Goal: Find specific page/section: Find specific page/section

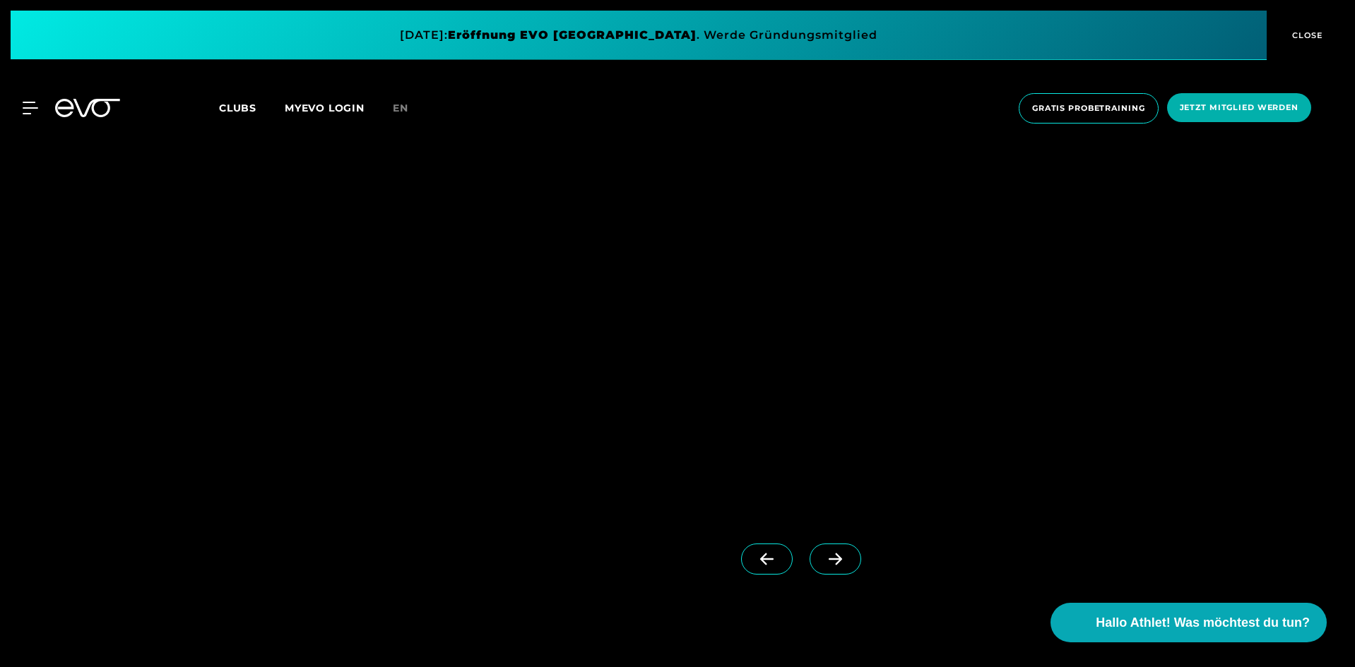
scroll to position [1413, 0]
click at [828, 550] on span at bounding box center [835, 561] width 52 height 31
click at [823, 560] on icon at bounding box center [835, 561] width 25 height 13
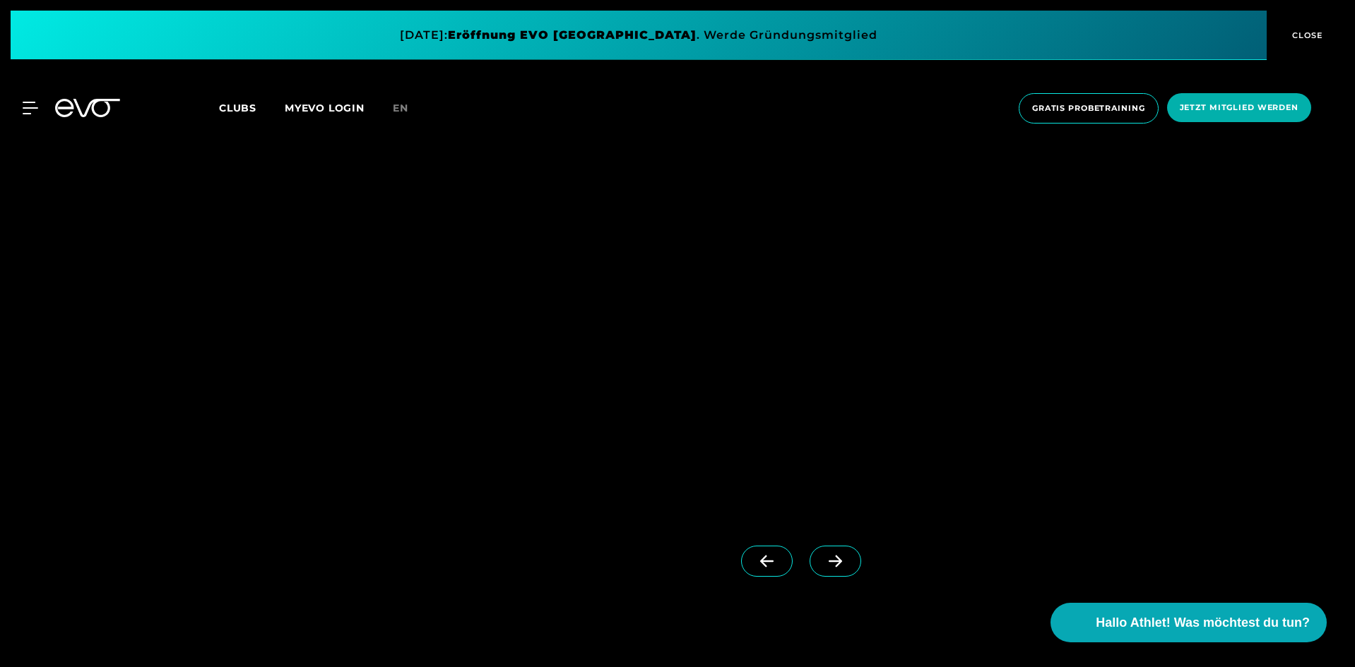
click at [754, 560] on icon at bounding box center [766, 561] width 25 height 13
click at [1203, 619] on span "Hallo Athlet! Was möchtest du tun?" at bounding box center [1203, 623] width 225 height 20
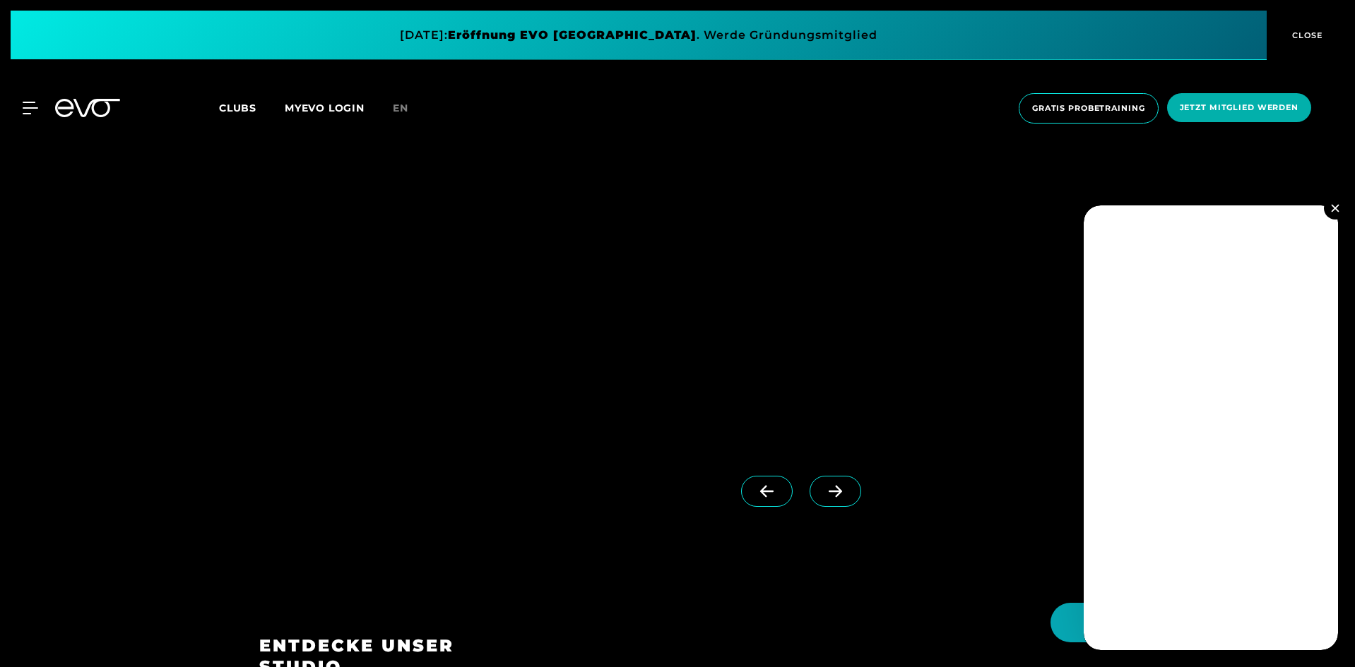
scroll to position [1483, 0]
click at [1340, 208] on button at bounding box center [1335, 208] width 23 height 23
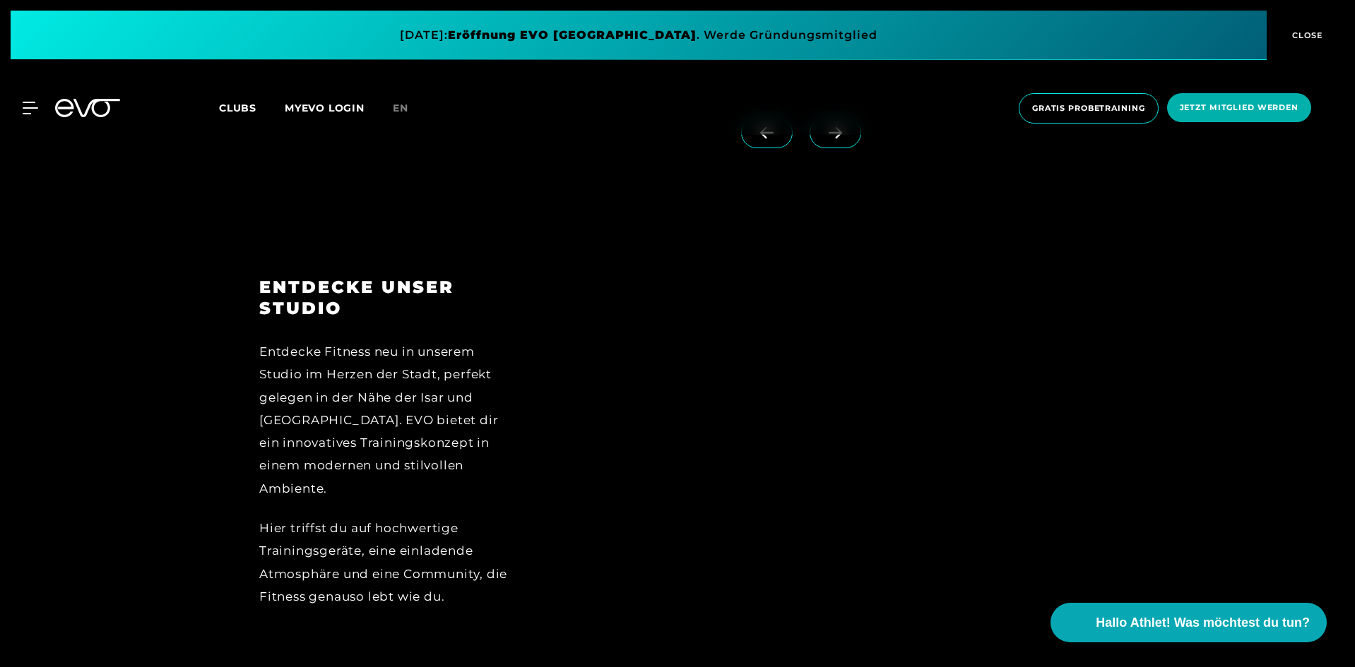
scroll to position [1624, 0]
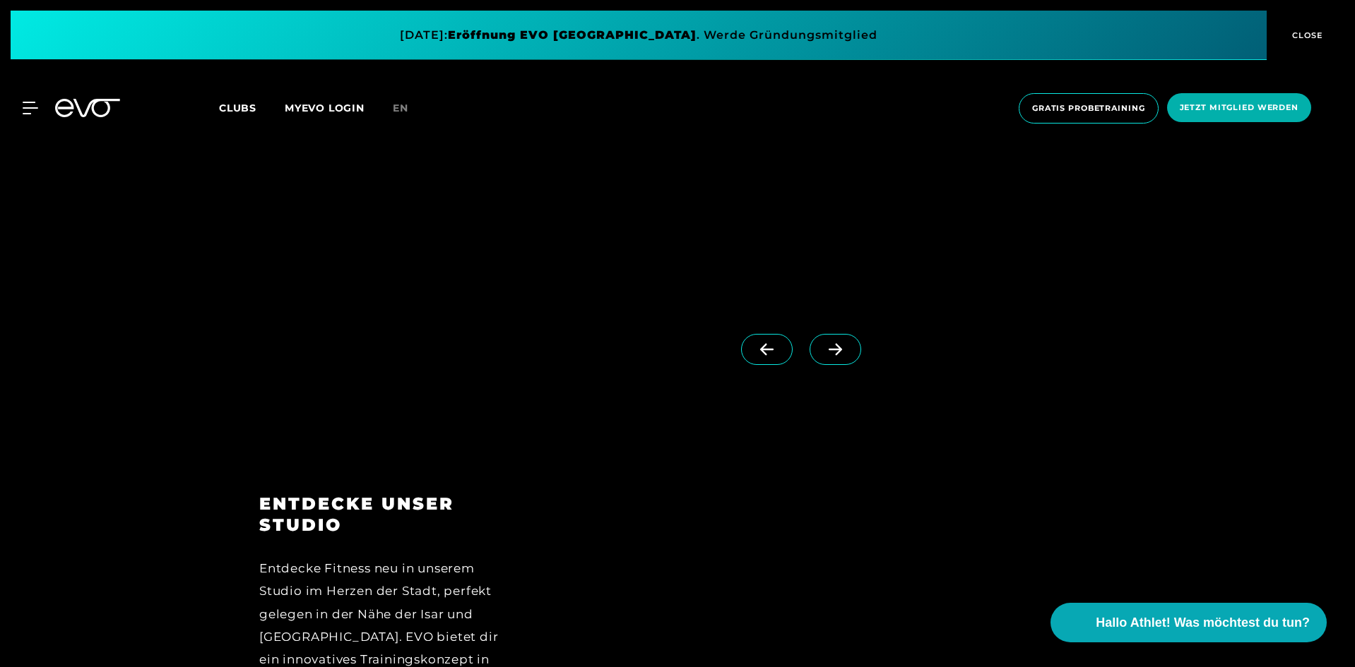
click at [35, 109] on icon at bounding box center [30, 107] width 15 height 11
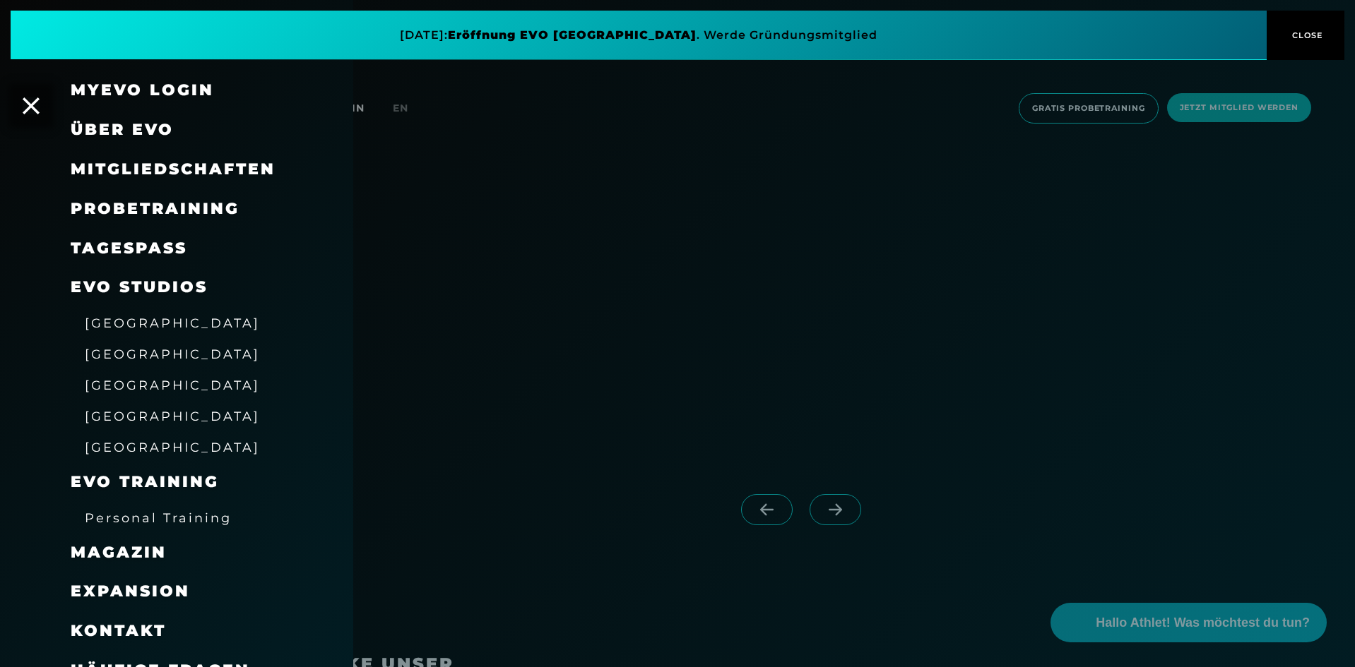
scroll to position [1201, 0]
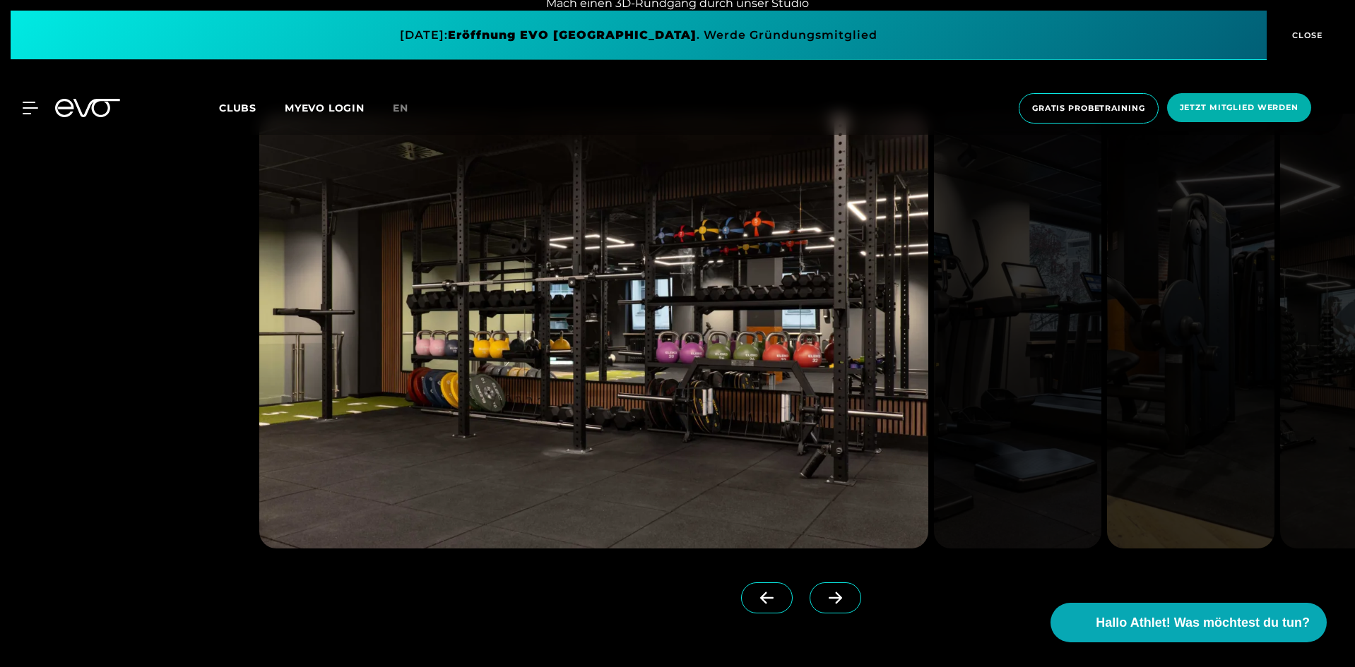
scroll to position [1766, 0]
click at [823, 597] on icon at bounding box center [835, 599] width 25 height 13
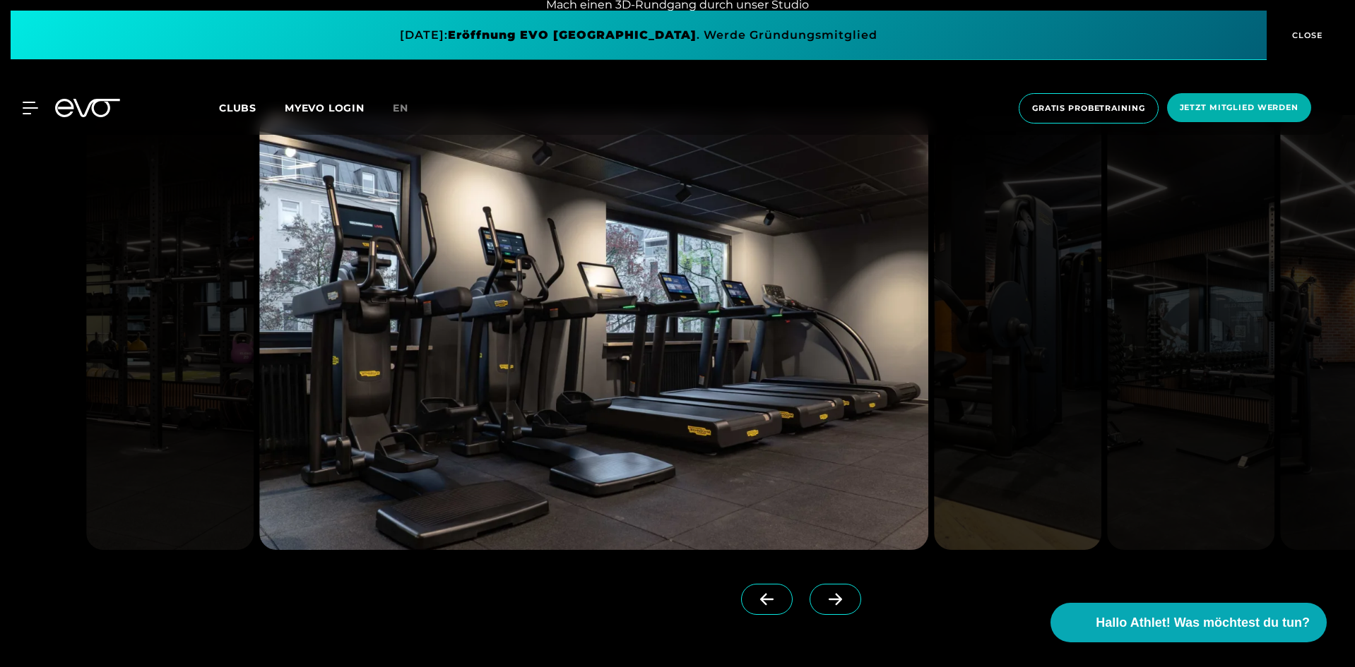
click at [823, 597] on icon at bounding box center [835, 599] width 25 height 13
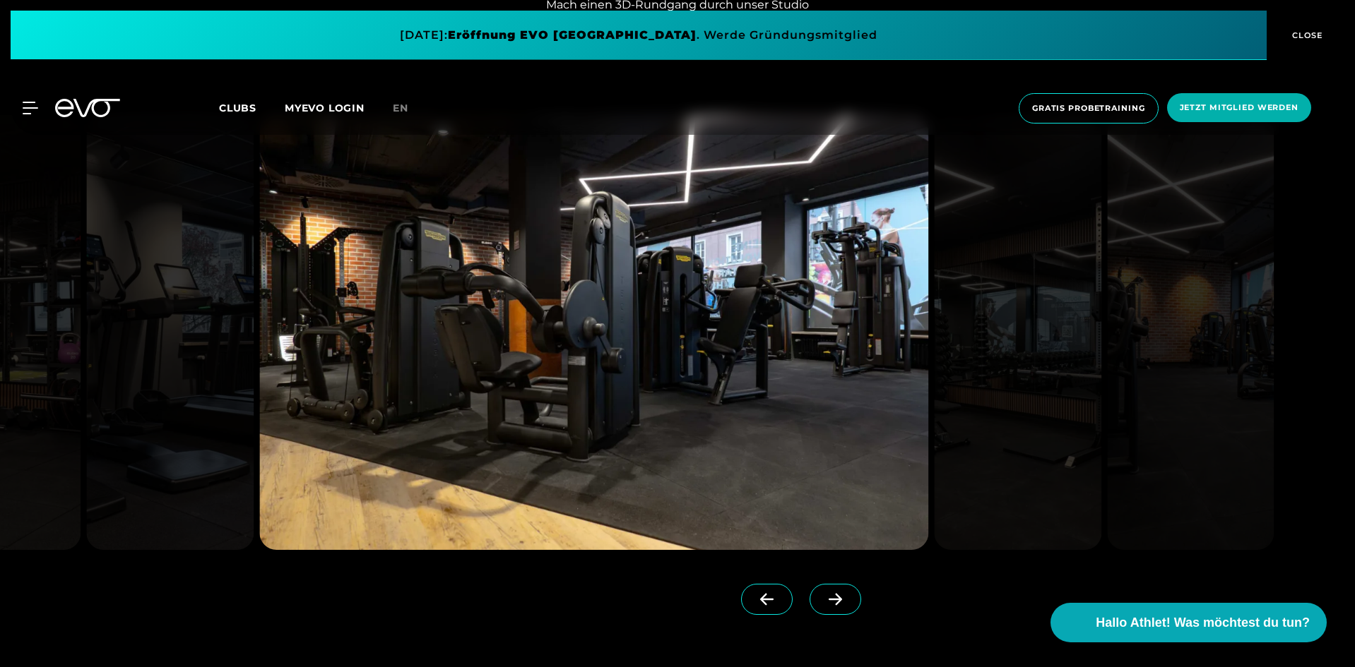
click at [823, 597] on icon at bounding box center [835, 599] width 25 height 13
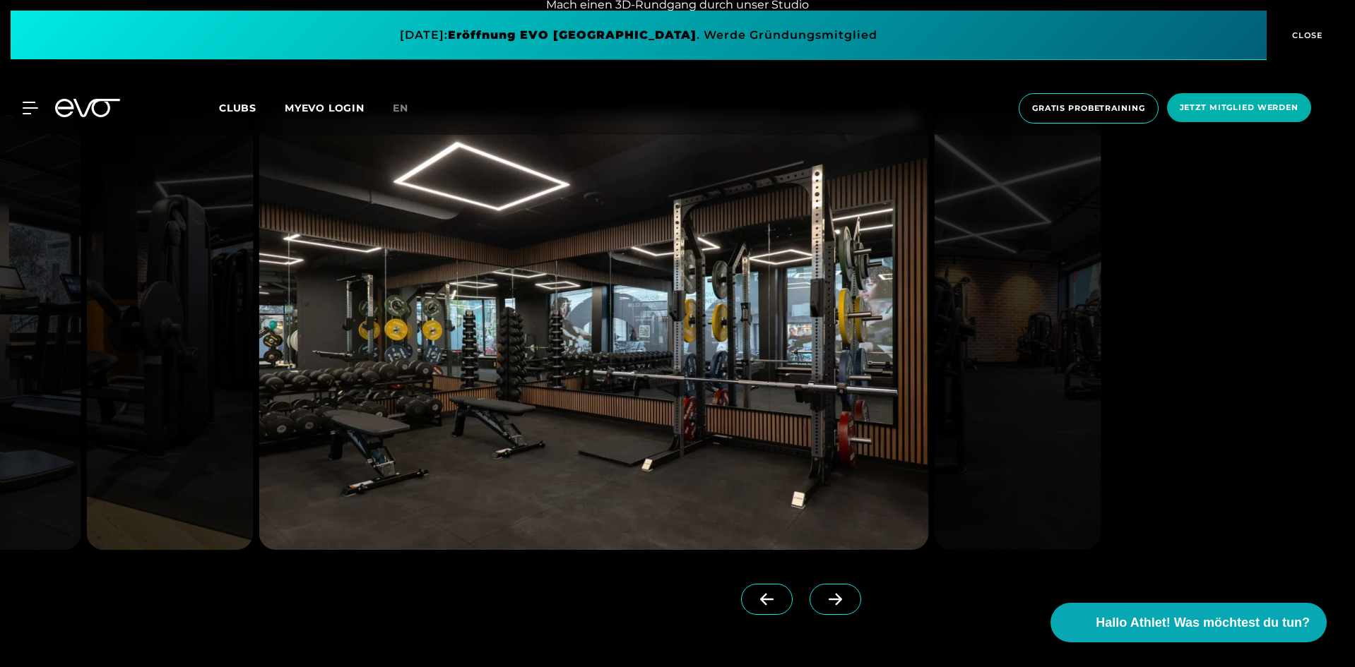
click at [823, 597] on icon at bounding box center [835, 599] width 25 height 13
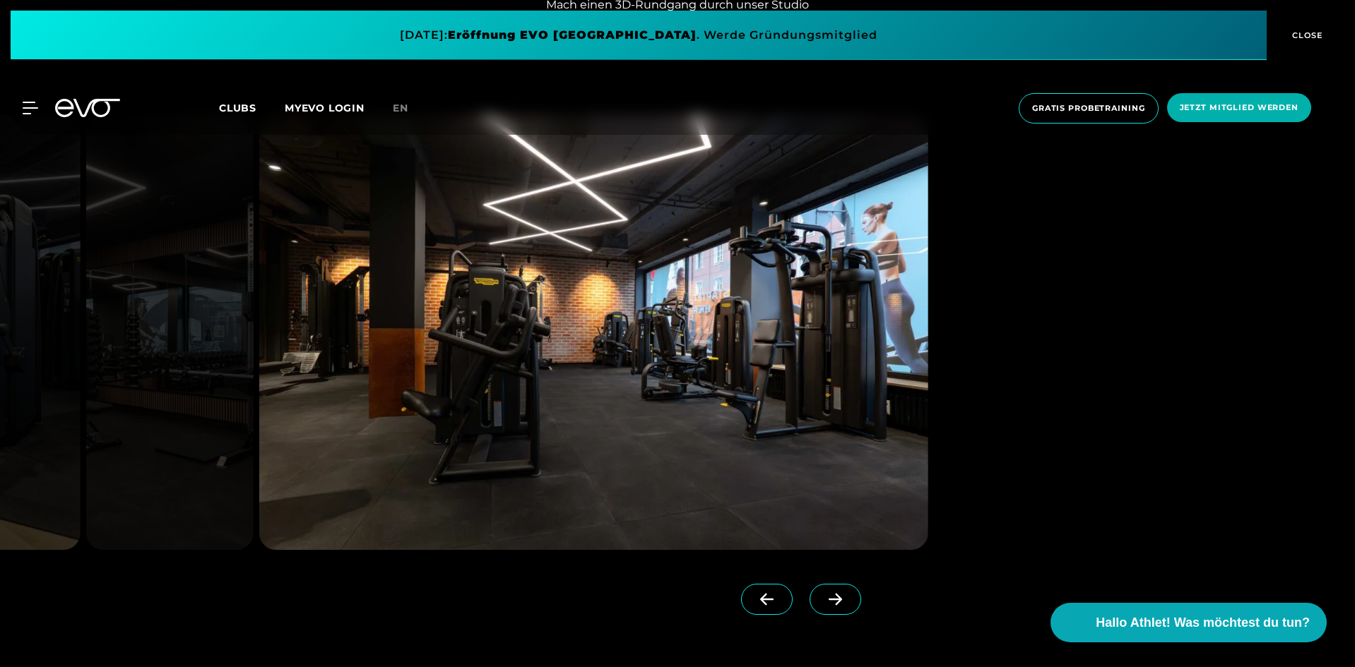
click at [823, 597] on icon at bounding box center [835, 599] width 25 height 13
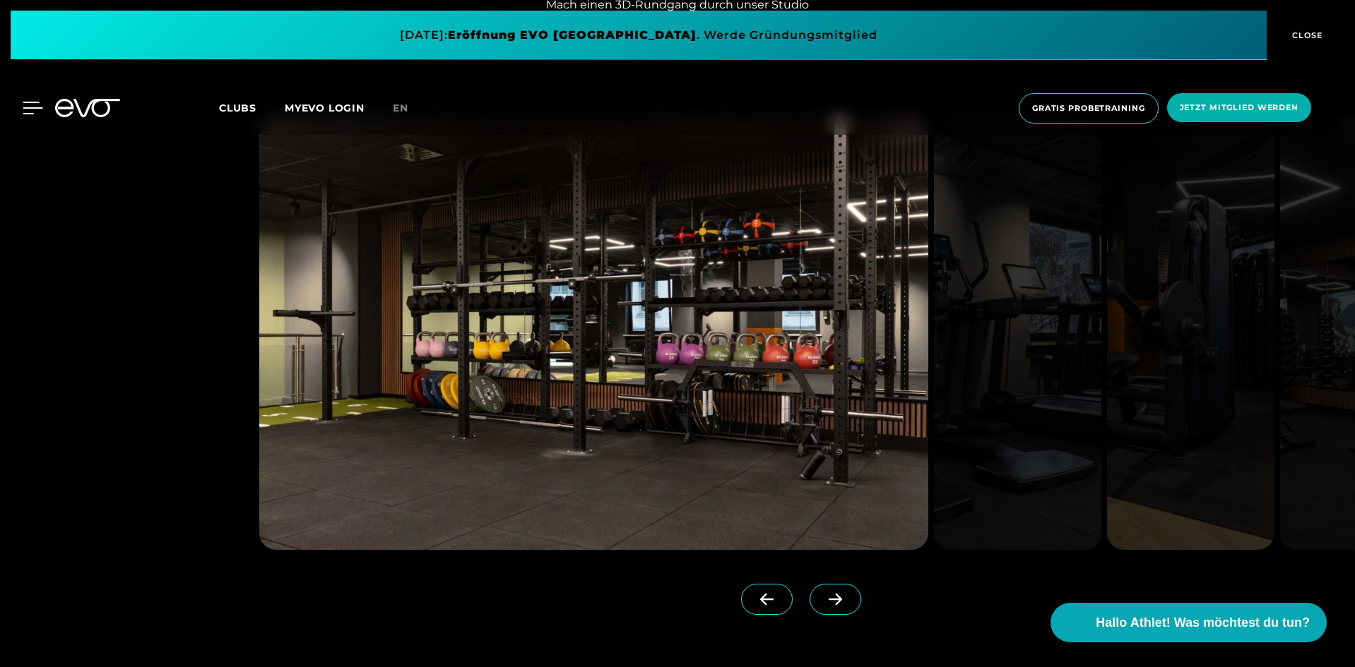
click at [36, 113] on icon at bounding box center [33, 108] width 20 height 13
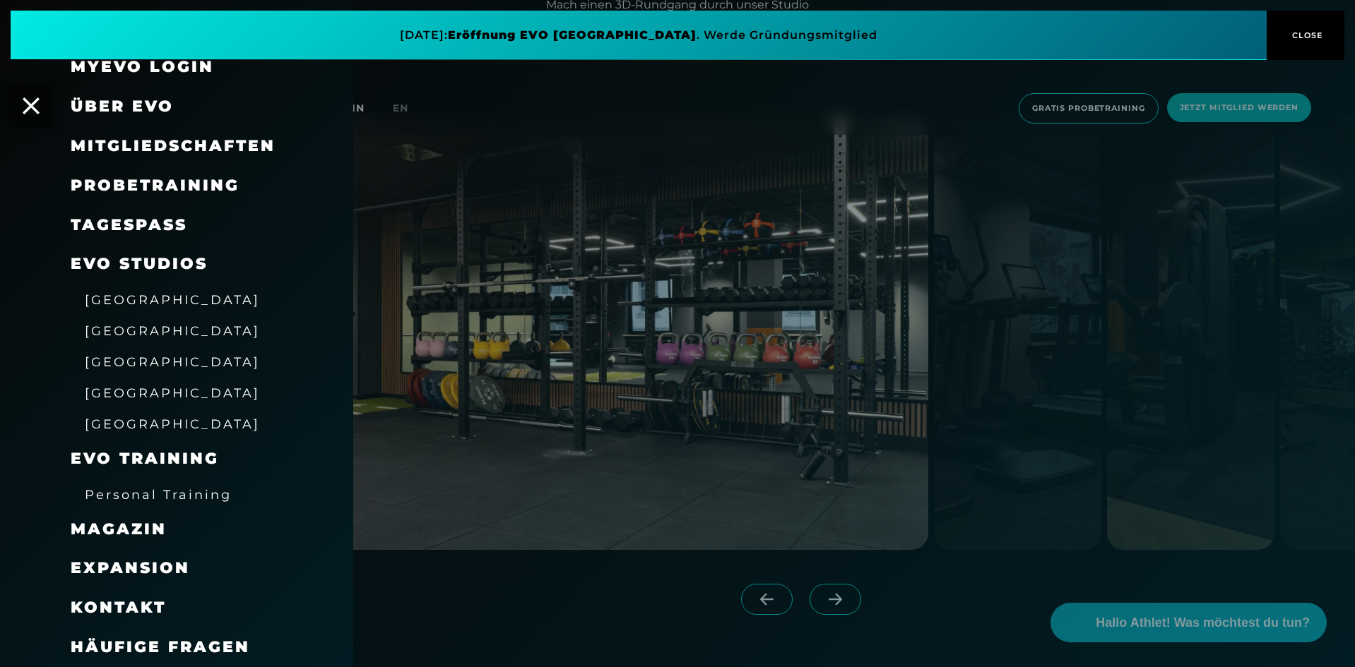
scroll to position [0, 0]
